Goal: Check status: Check status

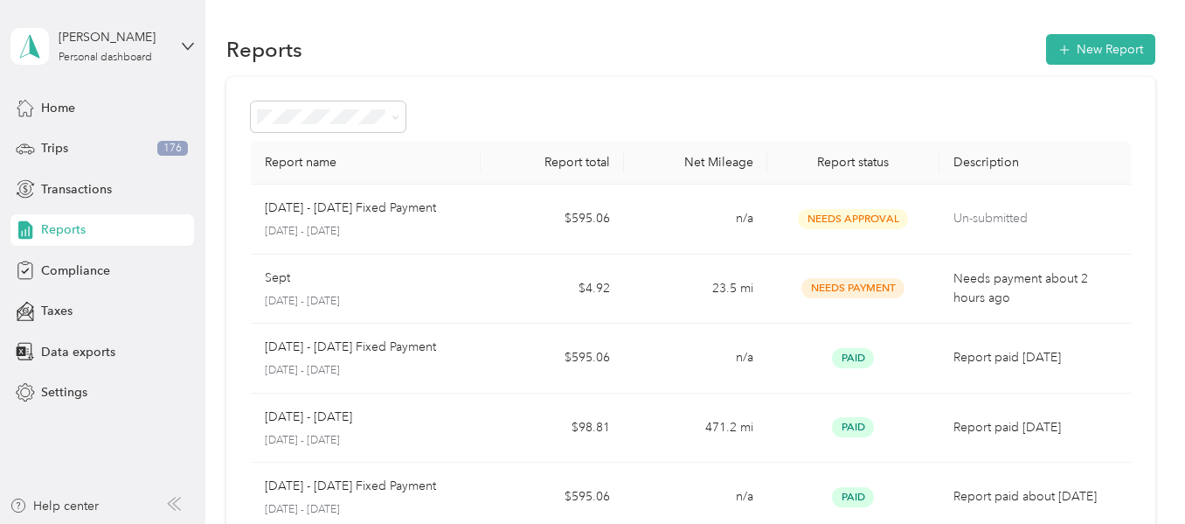
click at [901, 218] on span "Needs Approval" at bounding box center [853, 219] width 110 height 20
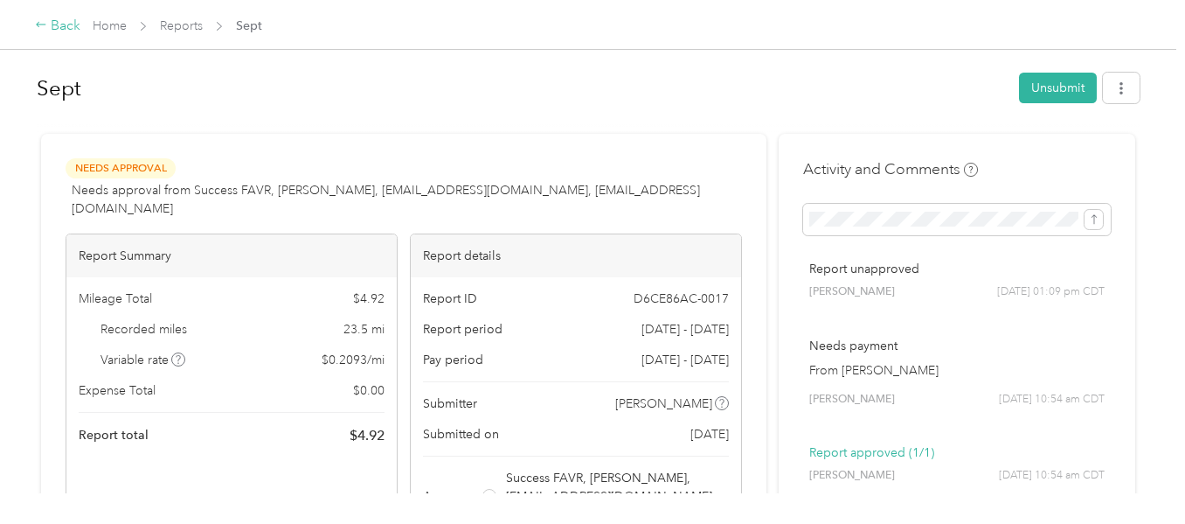
click at [69, 31] on div "Back" at bounding box center [57, 26] width 45 height 21
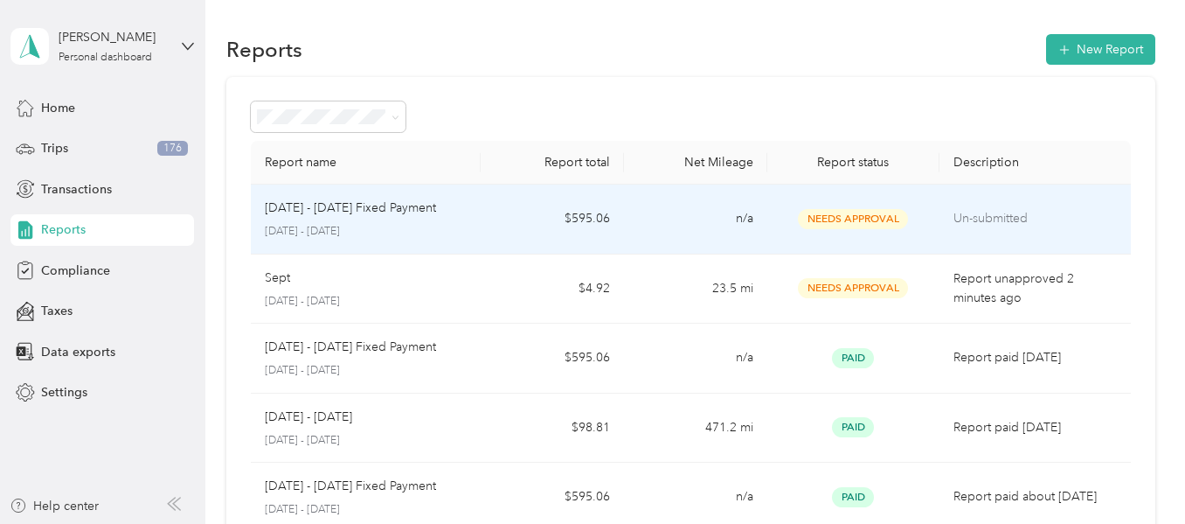
click at [1038, 211] on p "Un-submitted" at bounding box center [1035, 218] width 163 height 19
click at [485, 231] on td "$595.06" at bounding box center [552, 219] width 143 height 70
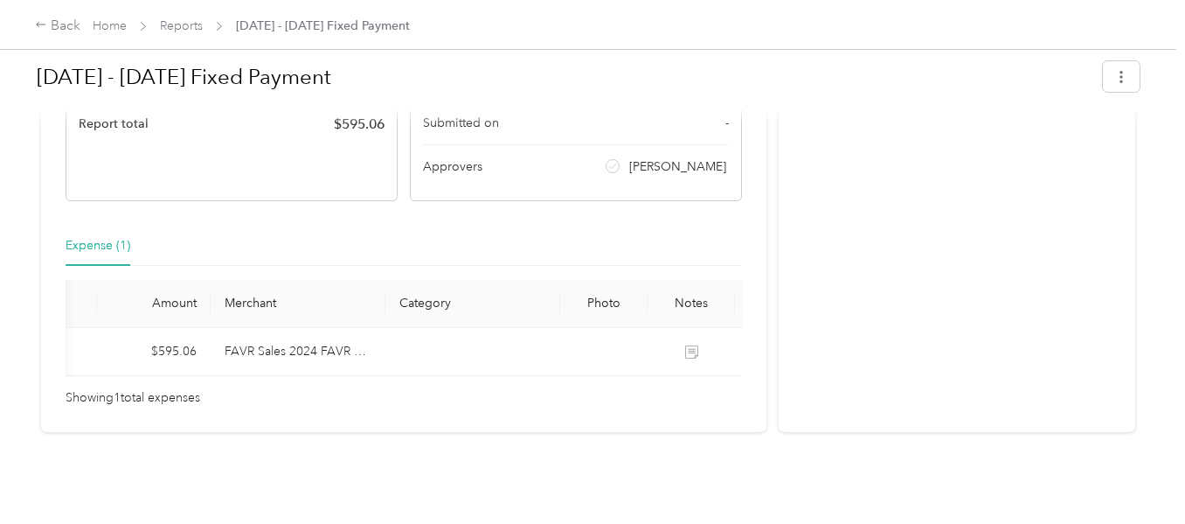
scroll to position [0, 193]
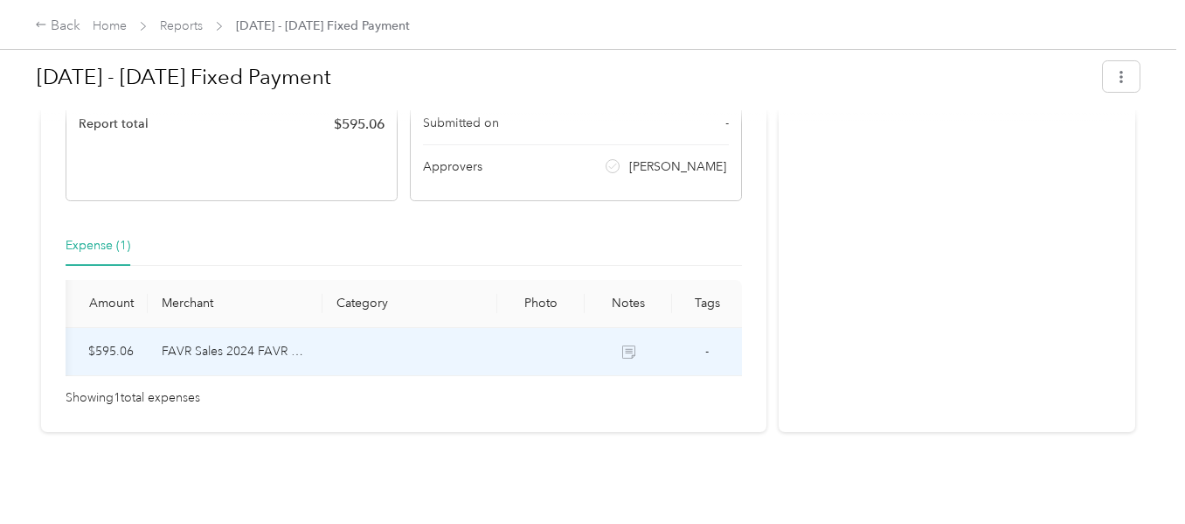
click at [625, 345] on icon at bounding box center [628, 351] width 13 height 13
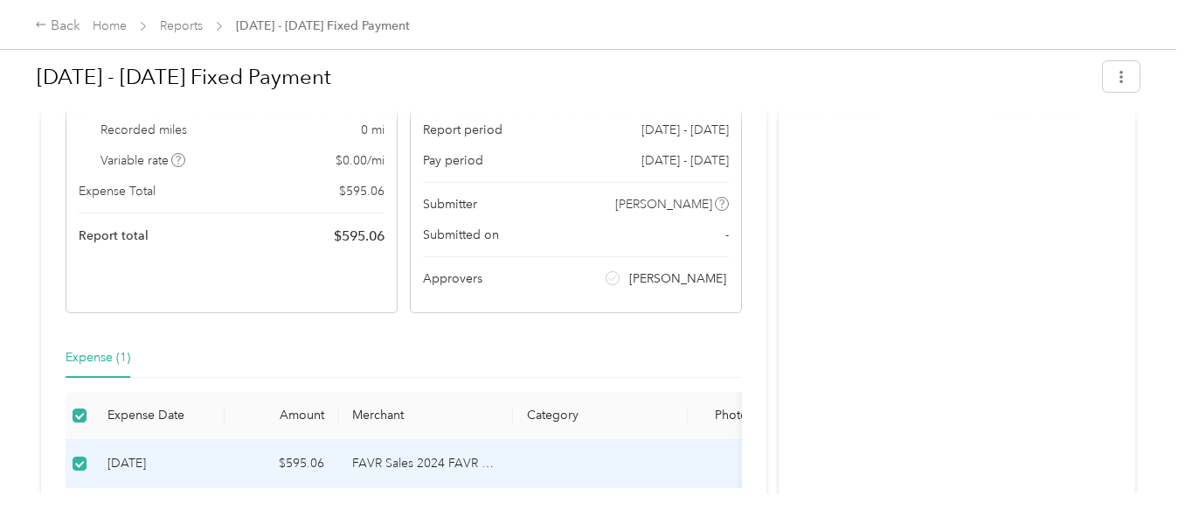
scroll to position [0, 0]
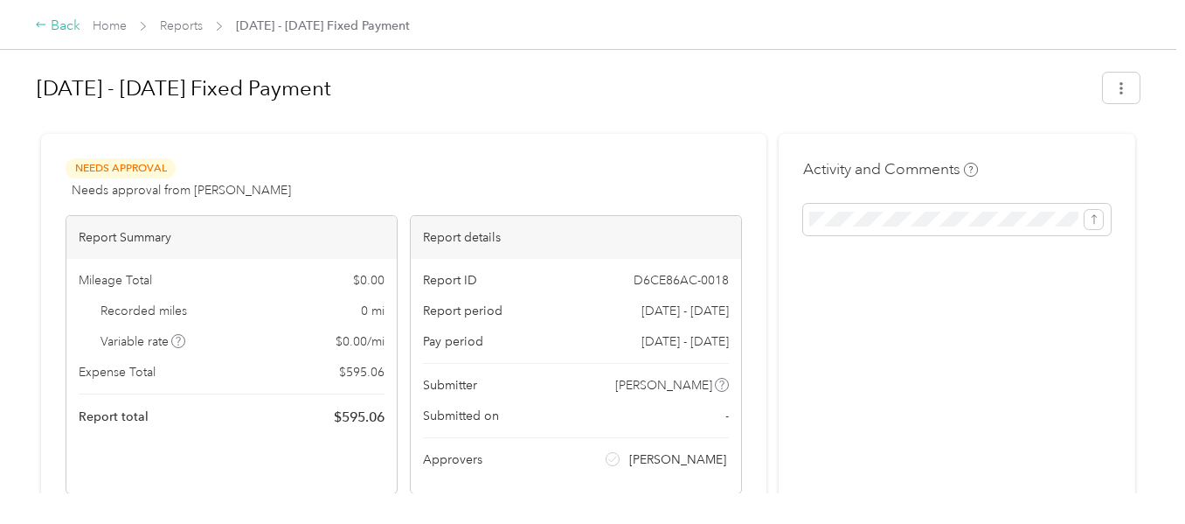
click at [64, 28] on div "Back" at bounding box center [57, 26] width 45 height 21
